Goal: Task Accomplishment & Management: Complete application form

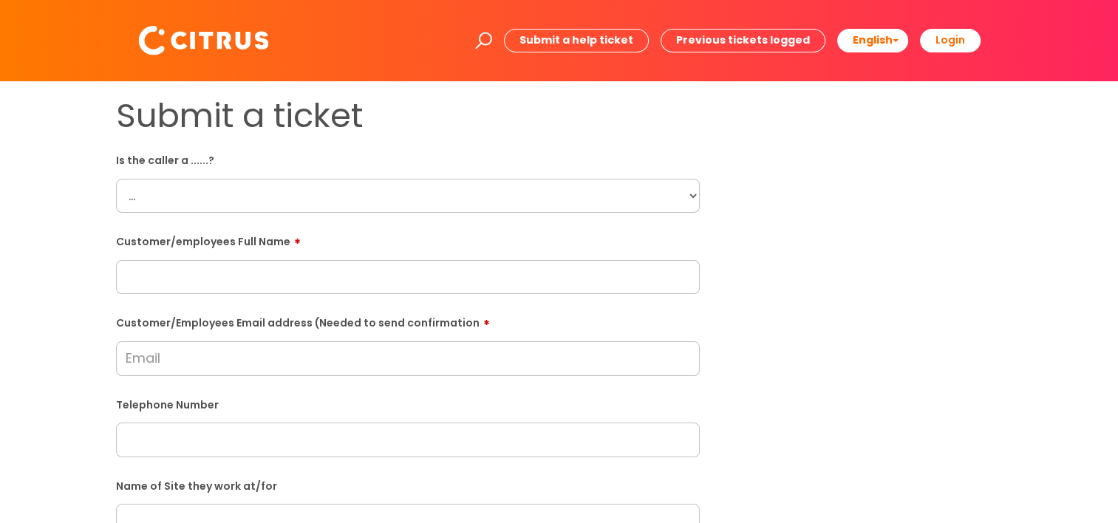
click at [674, 194] on select "... Citrus Customer Citrus Employee [DEMOGRAPHIC_DATA] Supplier" at bounding box center [408, 196] width 584 height 34
select select "Citrus Employee"
click at [116, 179] on select "... Citrus Customer Citrus Employee [DEMOGRAPHIC_DATA] Supplier" at bounding box center [408, 196] width 584 height 34
click at [141, 275] on input "text" at bounding box center [408, 277] width 584 height 34
click at [448, 272] on input "text" at bounding box center [408, 277] width 584 height 34
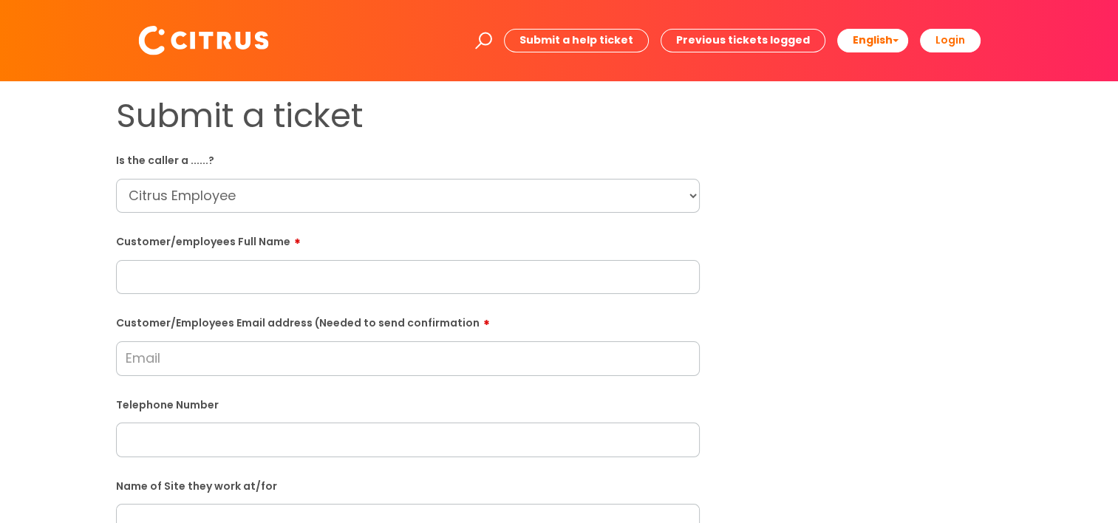
paste input "[PERSON_NAME]"
type input "[PERSON_NAME]"
click at [376, 368] on input "Customer/Employees Email address (Needed to send confirmation" at bounding box center [408, 358] width 584 height 34
click at [325, 346] on input "Customer/Employees Email address (Needed to send confirmation" at bounding box center [408, 358] width 584 height 34
paste input "[EMAIL_ADDRESS][DOMAIN_NAME]"
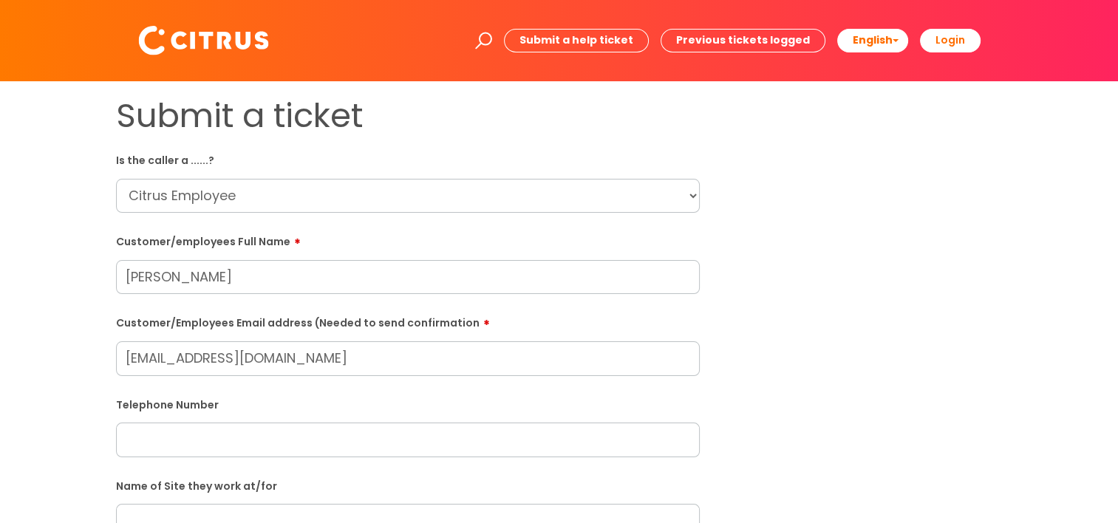
type input "[EMAIL_ADDRESS][DOMAIN_NAME]"
click at [393, 457] on input "text" at bounding box center [408, 440] width 584 height 34
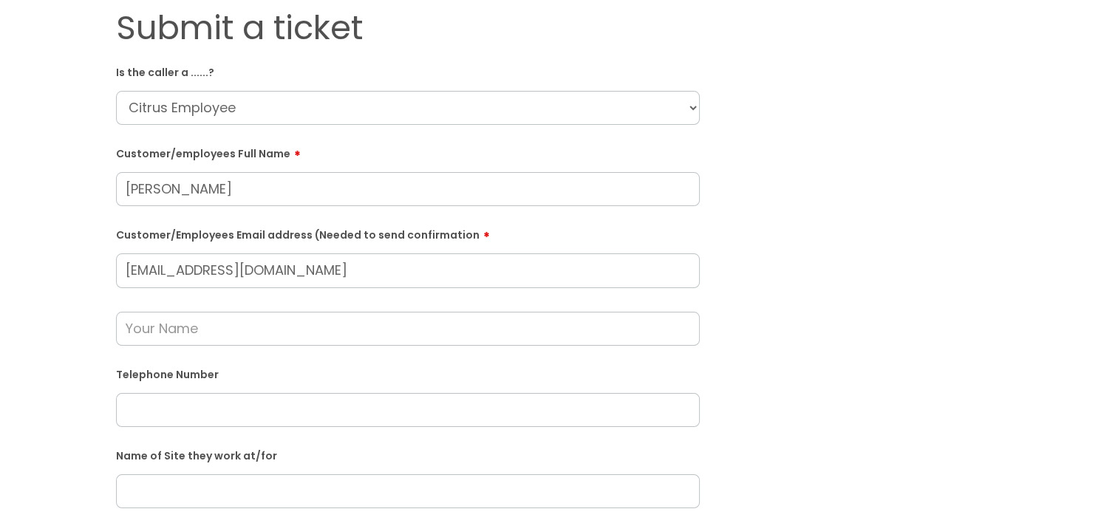
scroll to position [222, 0]
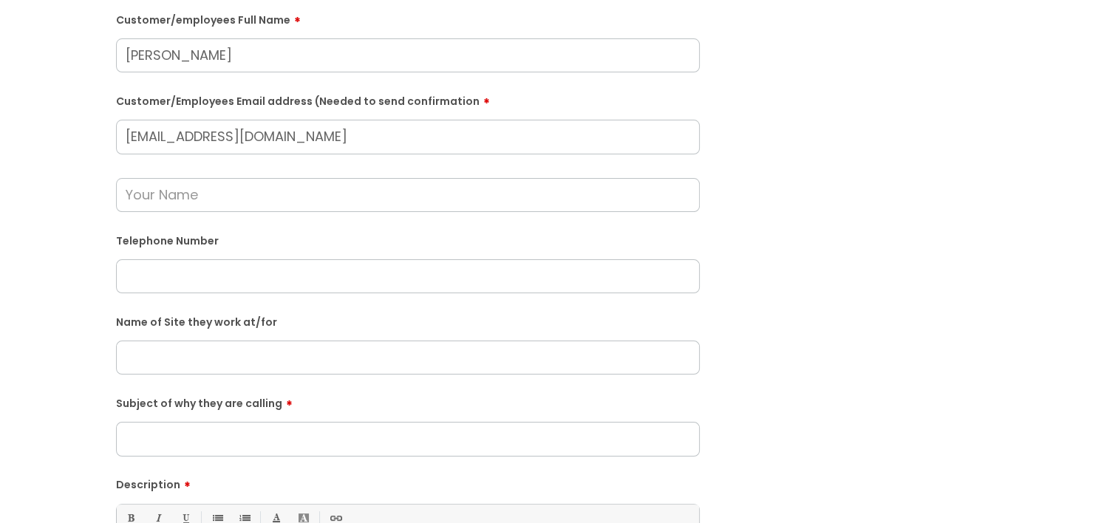
click at [164, 292] on input "text" at bounding box center [408, 276] width 584 height 34
paste input "07401733396"
type input "07401733396"
click at [302, 358] on input "text" at bounding box center [408, 358] width 584 height 34
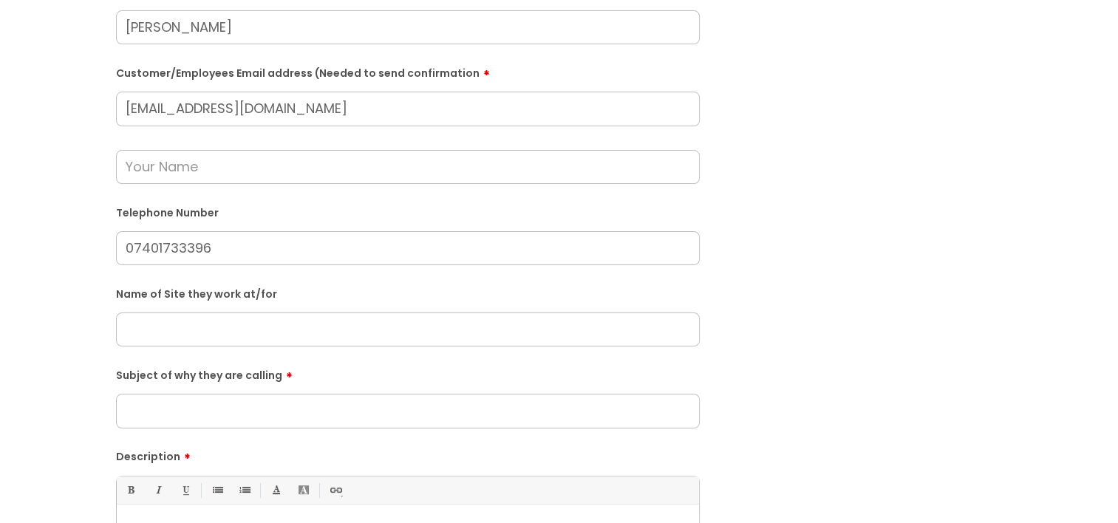
scroll to position [295, 0]
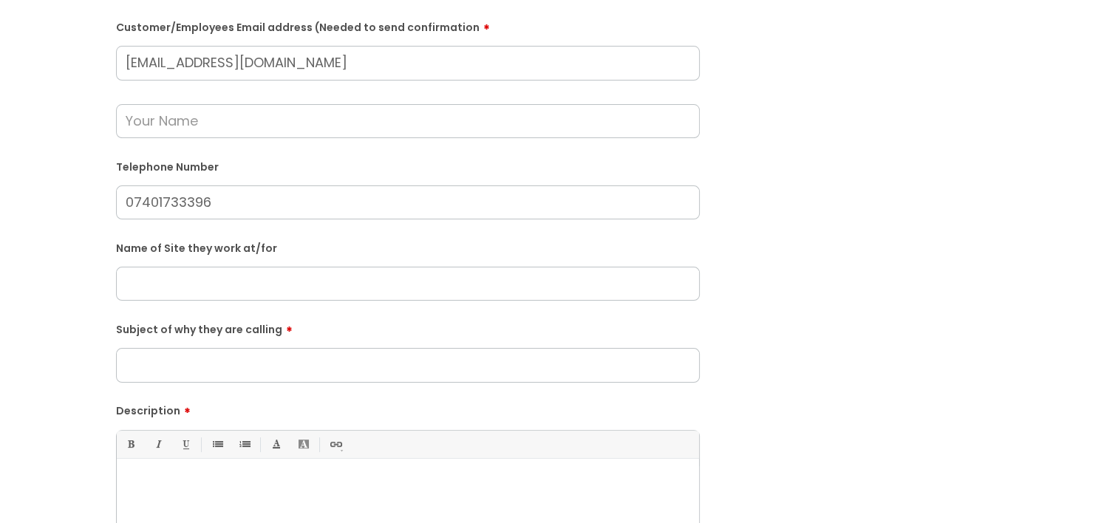
click at [393, 361] on input "Subject of why they are calling" at bounding box center [408, 365] width 584 height 34
click at [405, 281] on input "text" at bounding box center [408, 284] width 584 height 34
click at [236, 279] on input "text" at bounding box center [408, 284] width 584 height 34
drag, startPoint x: 151, startPoint y: 281, endPoint x: 174, endPoint y: 282, distance: 23.7
click at [151, 281] on input "Portmouth" at bounding box center [408, 284] width 584 height 34
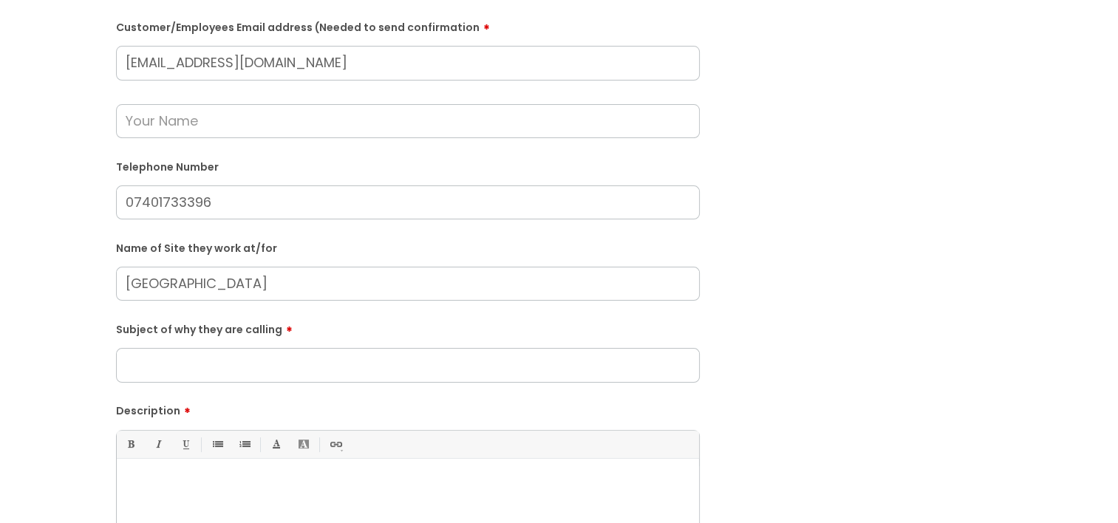
type input "[GEOGRAPHIC_DATA]"
click at [281, 372] on input "Subject of why they are calling" at bounding box center [408, 365] width 584 height 34
type input "Cleaning application"
click at [230, 285] on input "[GEOGRAPHIC_DATA]" at bounding box center [408, 284] width 584 height 34
drag, startPoint x: 265, startPoint y: 275, endPoint x: 78, endPoint y: 262, distance: 188.1
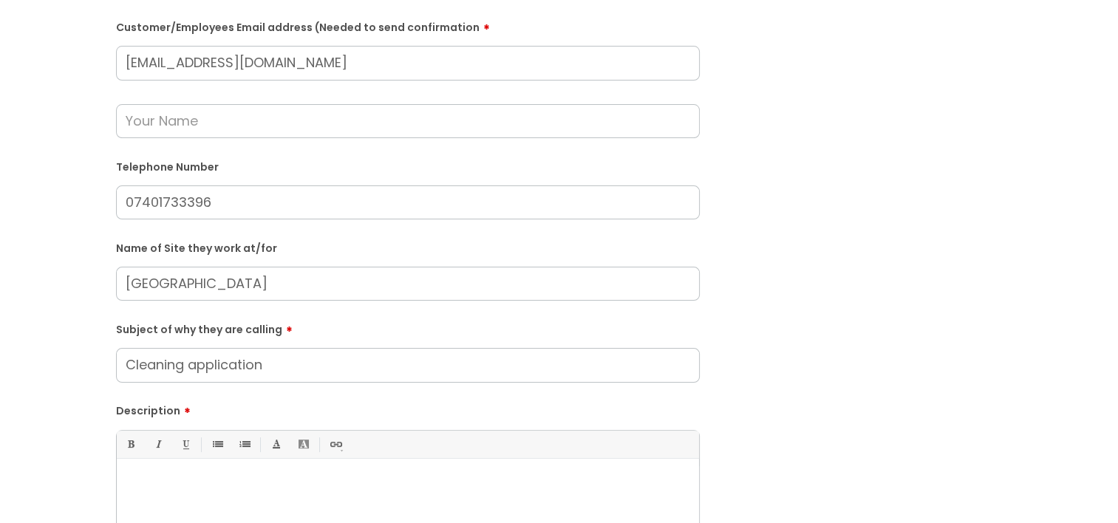
click at [78, 262] on div "Submit a ticket Is the caller a ......? ... Citrus Customer Citrus Employee [DE…" at bounding box center [559, 255] width 1088 height 909
click at [233, 278] on input "[GEOGRAPHIC_DATA]" at bounding box center [408, 284] width 584 height 34
click at [236, 278] on input "[GEOGRAPHIC_DATA]" at bounding box center [408, 284] width 584 height 34
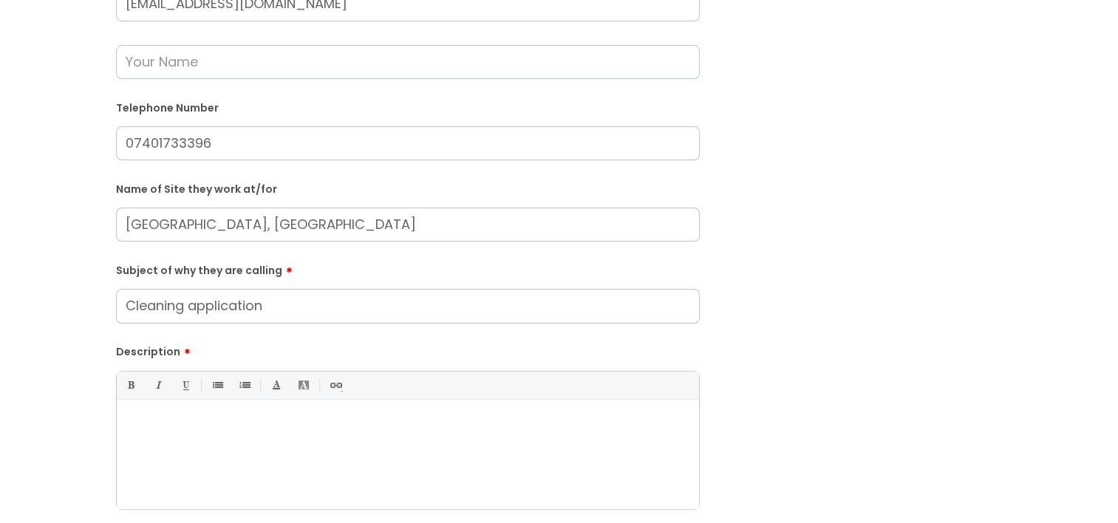
scroll to position [443, 0]
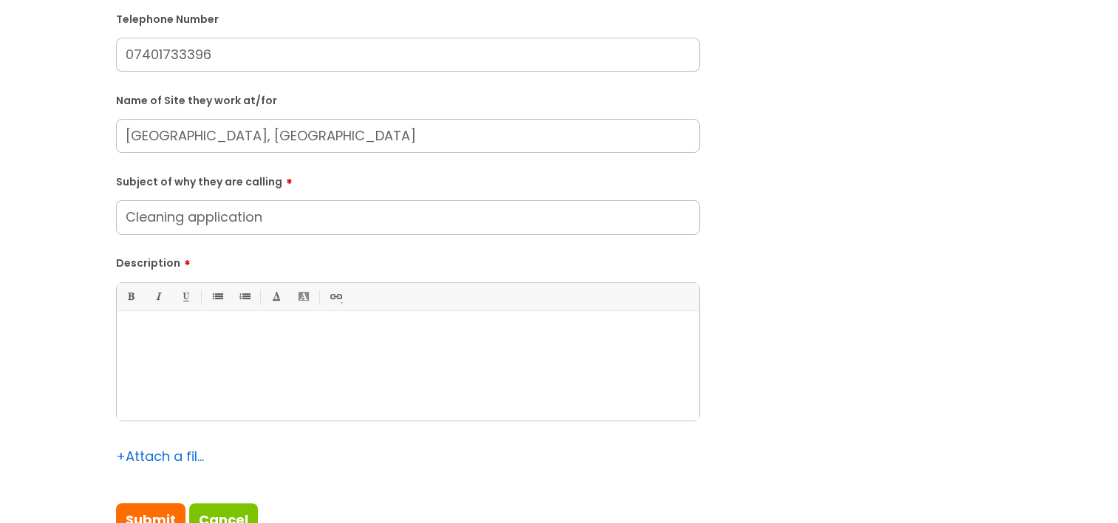
type input "[GEOGRAPHIC_DATA], [GEOGRAPHIC_DATA]"
click at [365, 332] on p at bounding box center [408, 335] width 560 height 13
drag, startPoint x: 254, startPoint y: 391, endPoint x: 246, endPoint y: 389, distance: 8.4
click at [253, 389] on div at bounding box center [408, 369] width 582 height 102
click at [490, 351] on div at bounding box center [408, 369] width 582 height 102
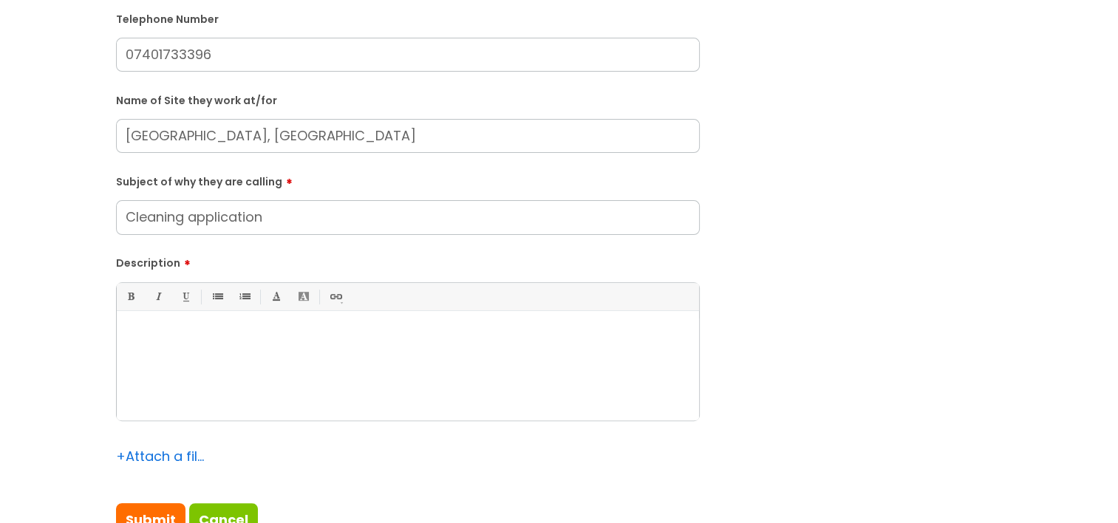
paste div
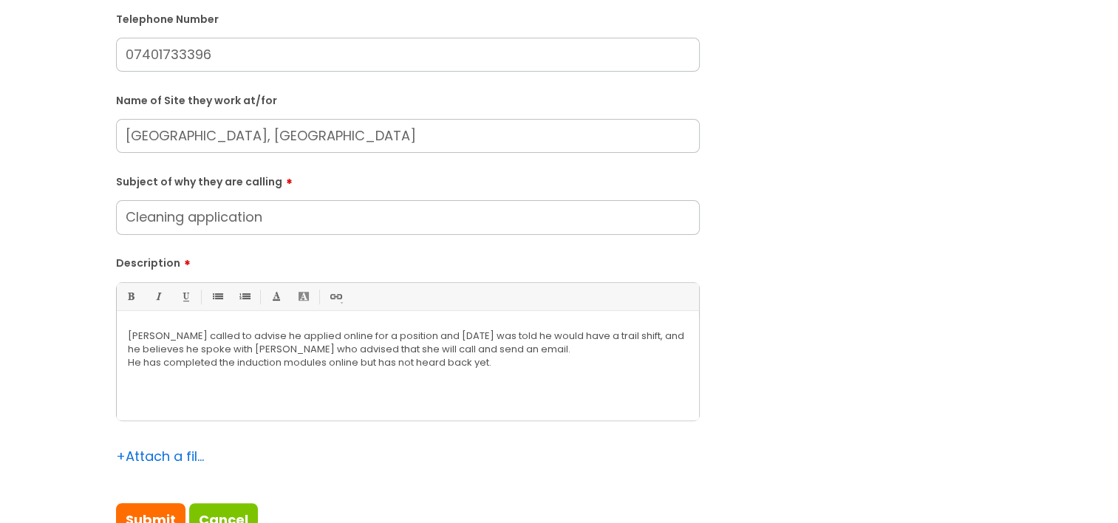
click at [384, 335] on p "[PERSON_NAME] called to advise he applied online for a position and [DATE] was …" at bounding box center [408, 342] width 560 height 27
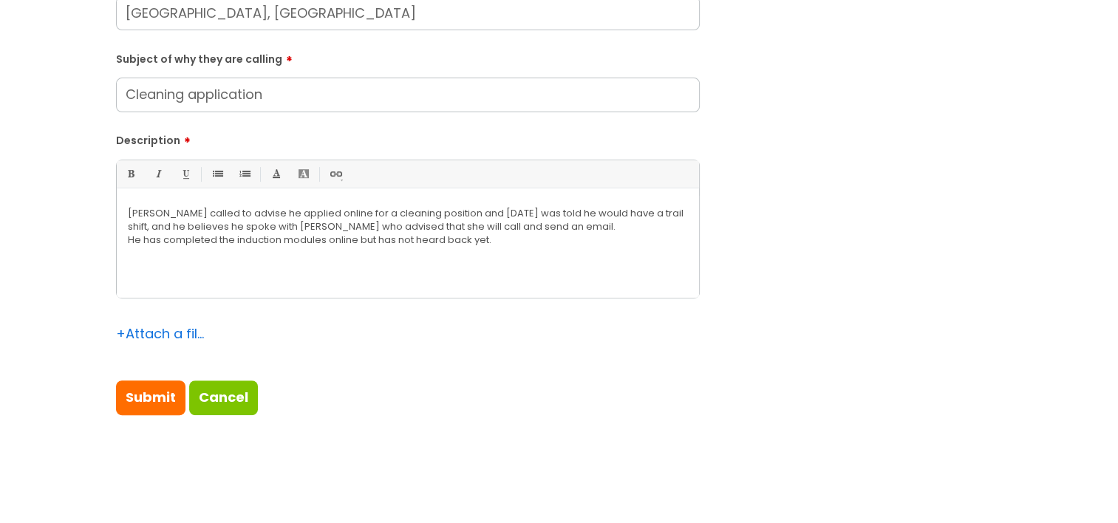
scroll to position [591, 0]
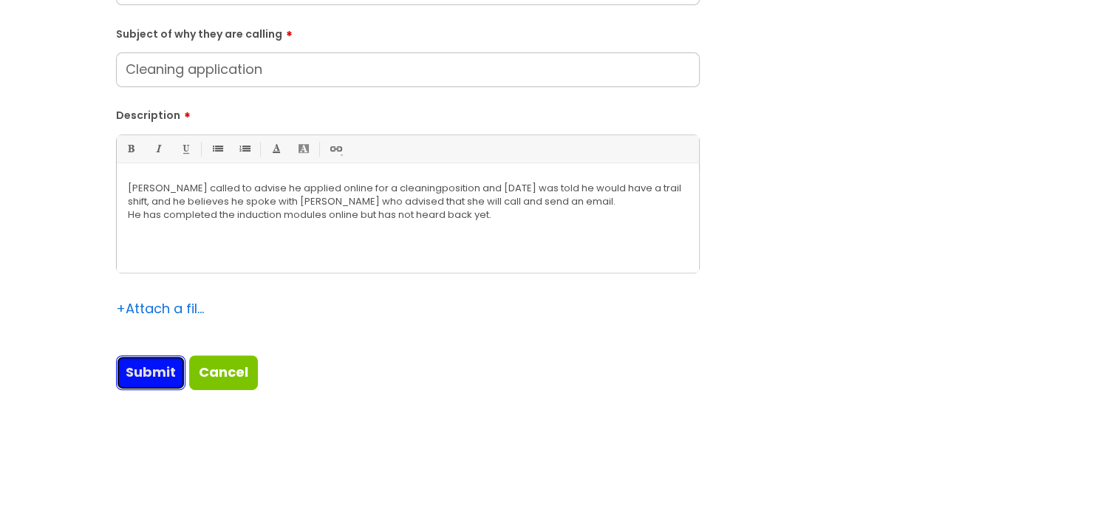
click at [153, 372] on input "Submit" at bounding box center [150, 372] width 69 height 34
type input "Please Wait..."
